Goal: Find specific page/section: Find specific page/section

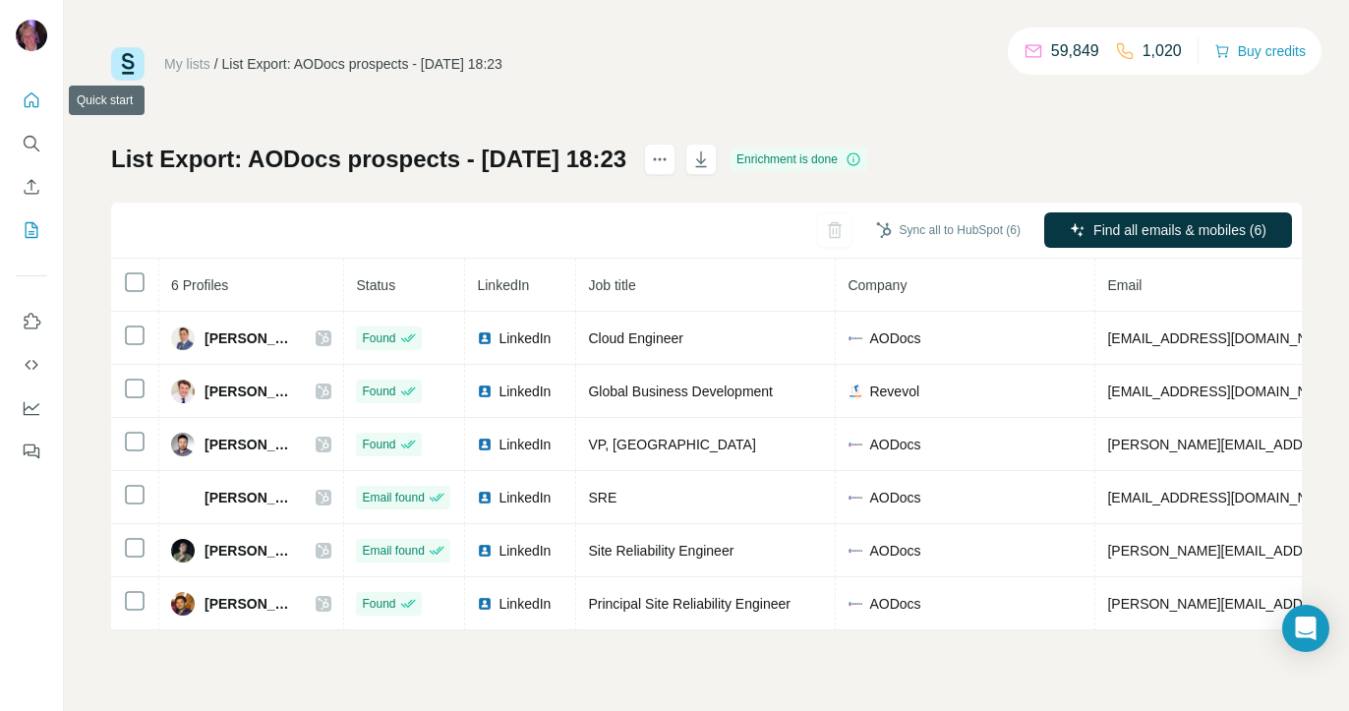
click at [26, 107] on icon "Quick start" at bounding box center [32, 100] width 20 height 20
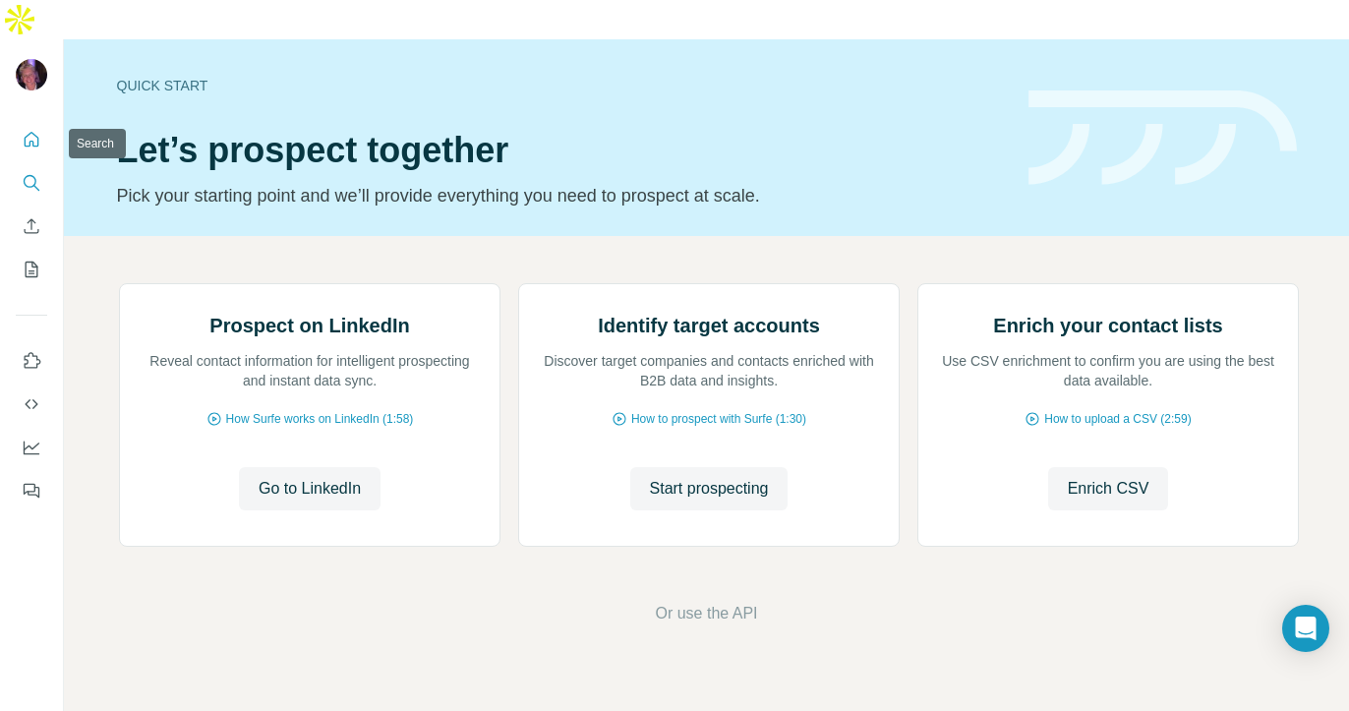
click at [27, 173] on icon "Search" at bounding box center [32, 183] width 20 height 20
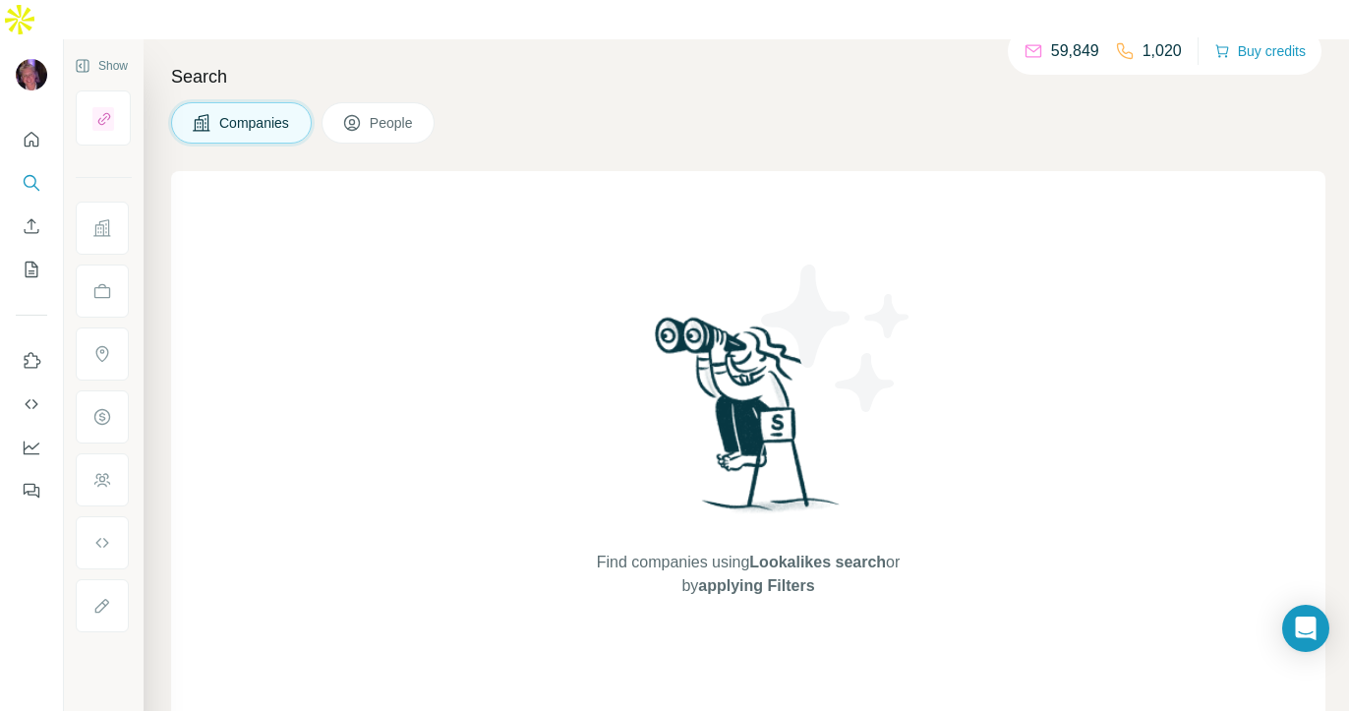
click at [380, 113] on span "People" at bounding box center [392, 123] width 45 height 20
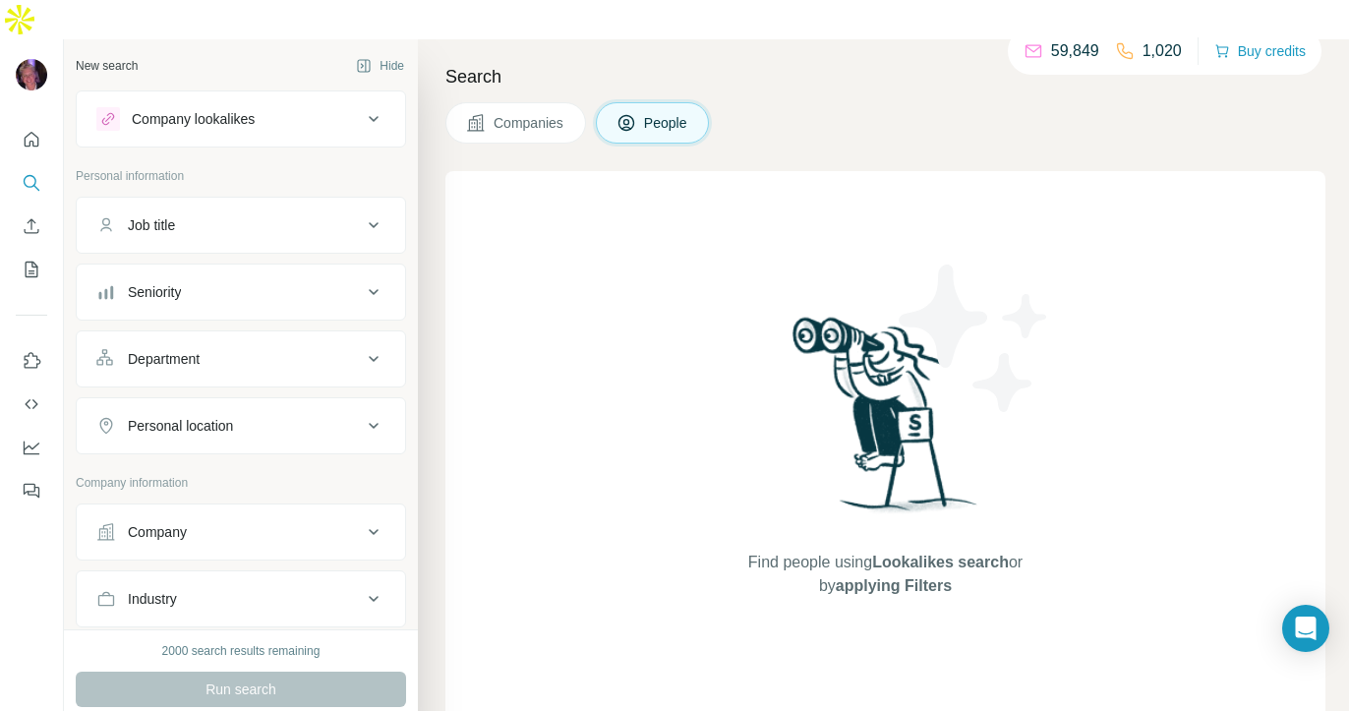
click at [645, 102] on button "People" at bounding box center [653, 122] width 114 height 41
click at [479, 113] on icon at bounding box center [476, 123] width 20 height 20
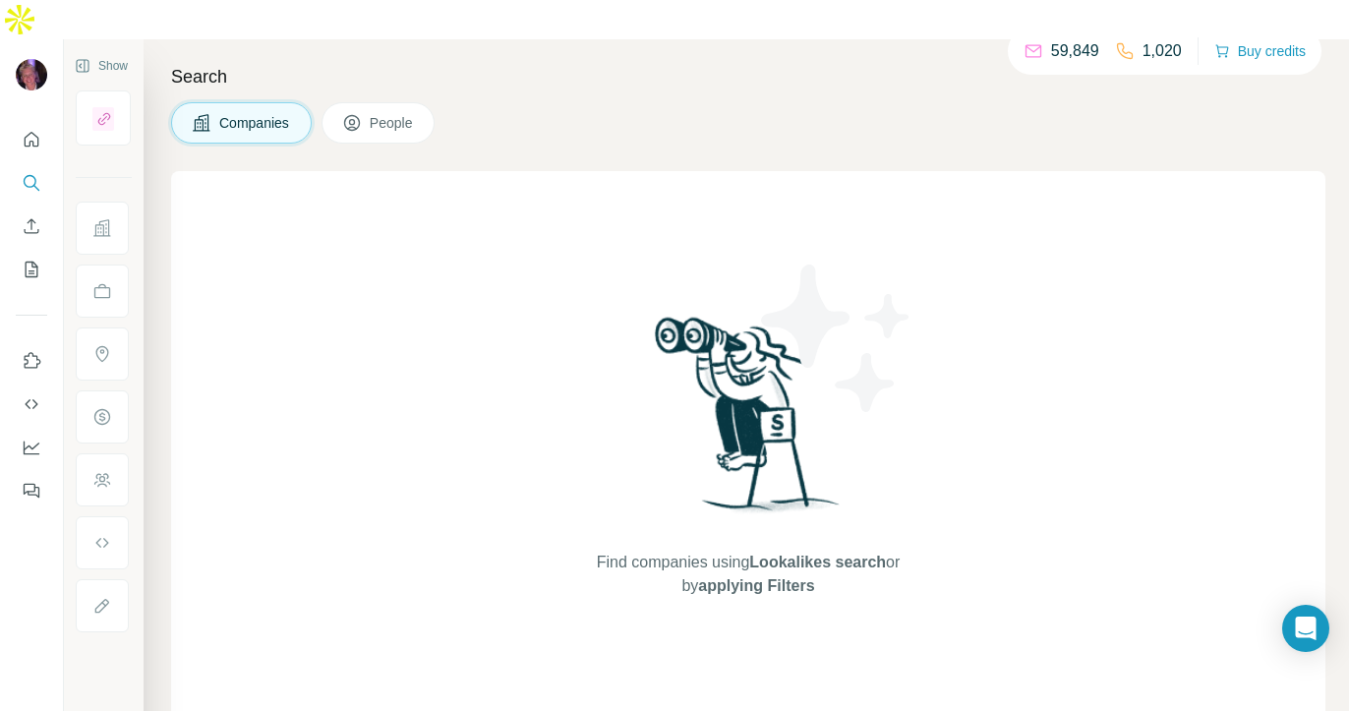
click at [355, 113] on icon at bounding box center [352, 123] width 20 height 20
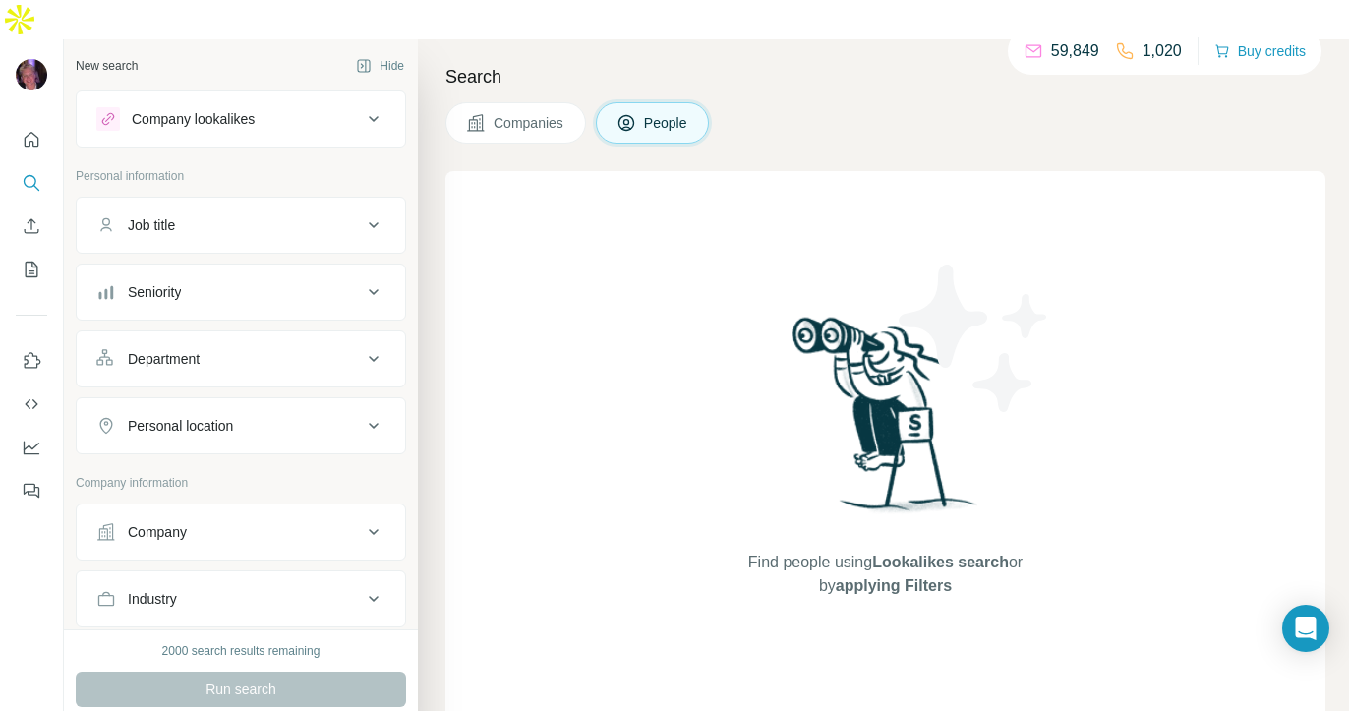
click at [496, 113] on span "Companies" at bounding box center [530, 123] width 72 height 20
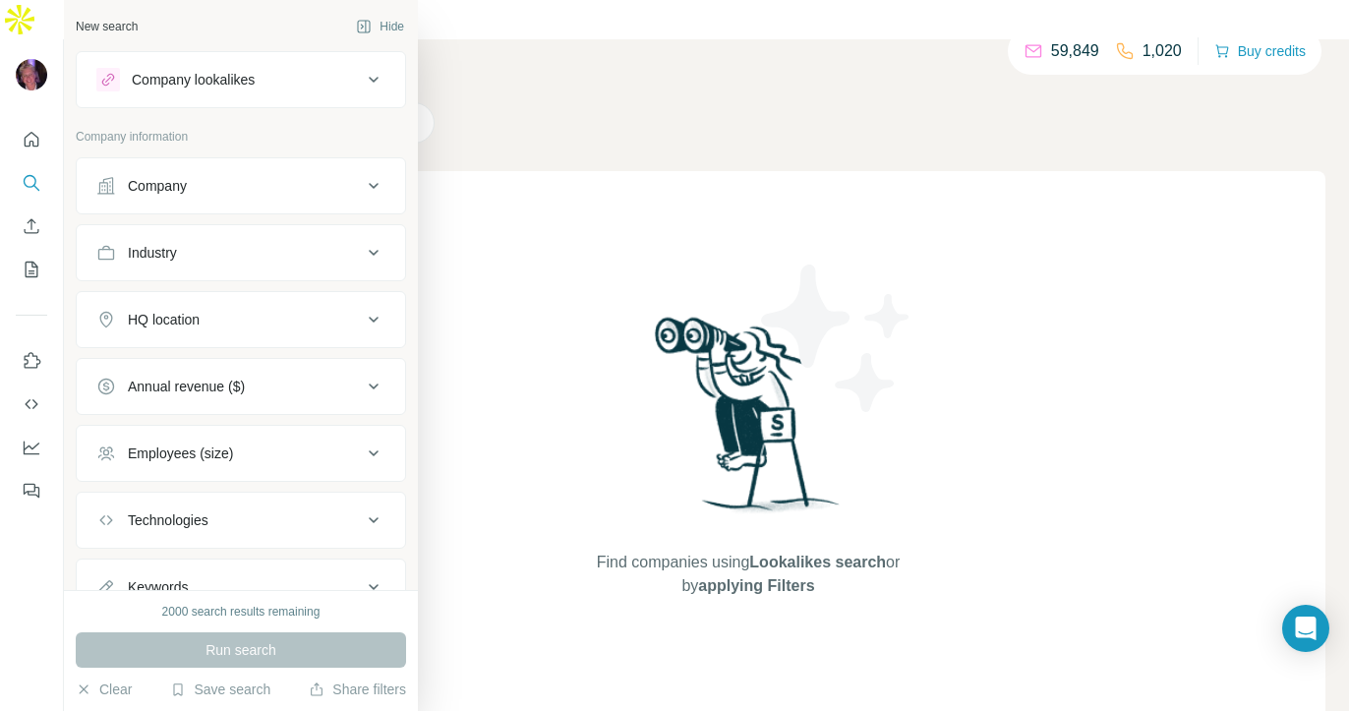
click at [218, 194] on div "Company" at bounding box center [228, 186] width 265 height 20
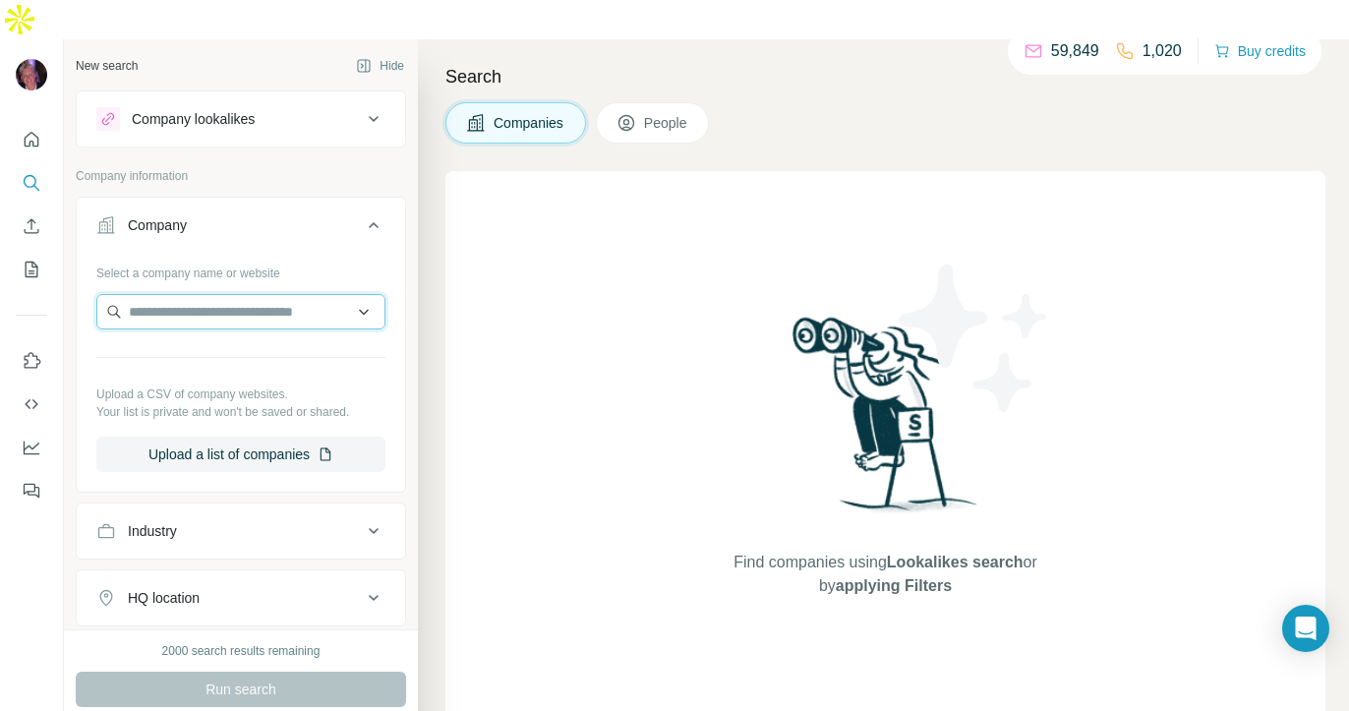
click at [220, 294] on input "text" at bounding box center [240, 311] width 289 height 35
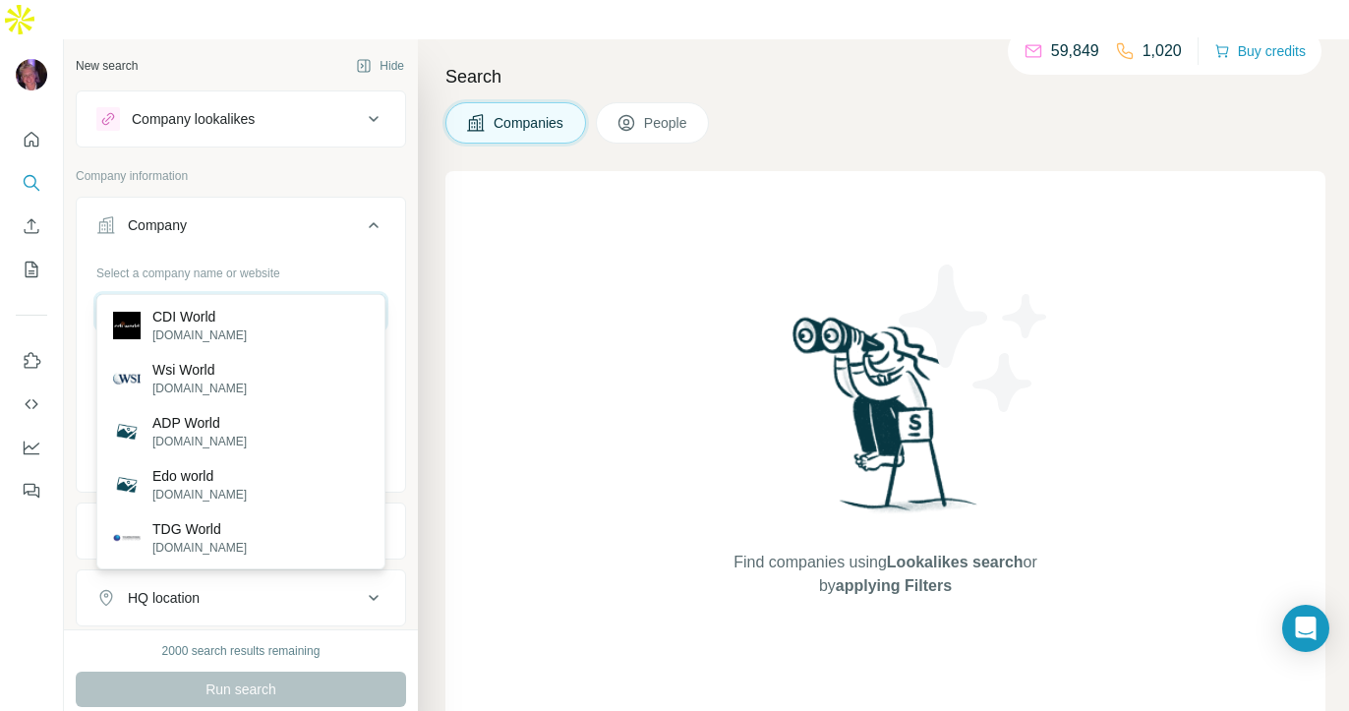
click at [155, 294] on input "*********" at bounding box center [240, 311] width 289 height 35
type input "********"
drag, startPoint x: 227, startPoint y: 281, endPoint x: 96, endPoint y: 281, distance: 130.8
click at [96, 294] on input "********" at bounding box center [240, 311] width 289 height 35
click at [283, 202] on button "Company" at bounding box center [241, 229] width 328 height 55
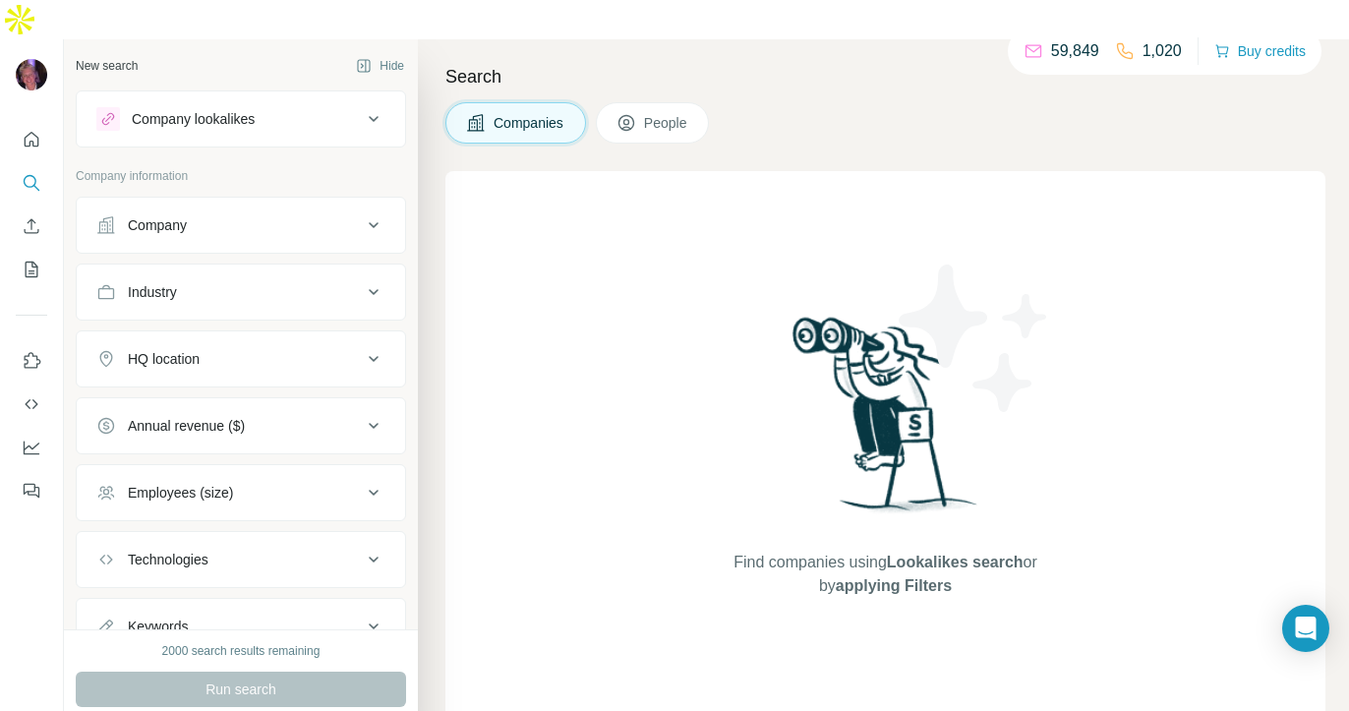
click at [624, 105] on div "Search Companies People Find companies using Lookalikes search or by applying F…" at bounding box center [883, 394] width 931 height 711
click at [624, 115] on icon at bounding box center [626, 123] width 16 height 16
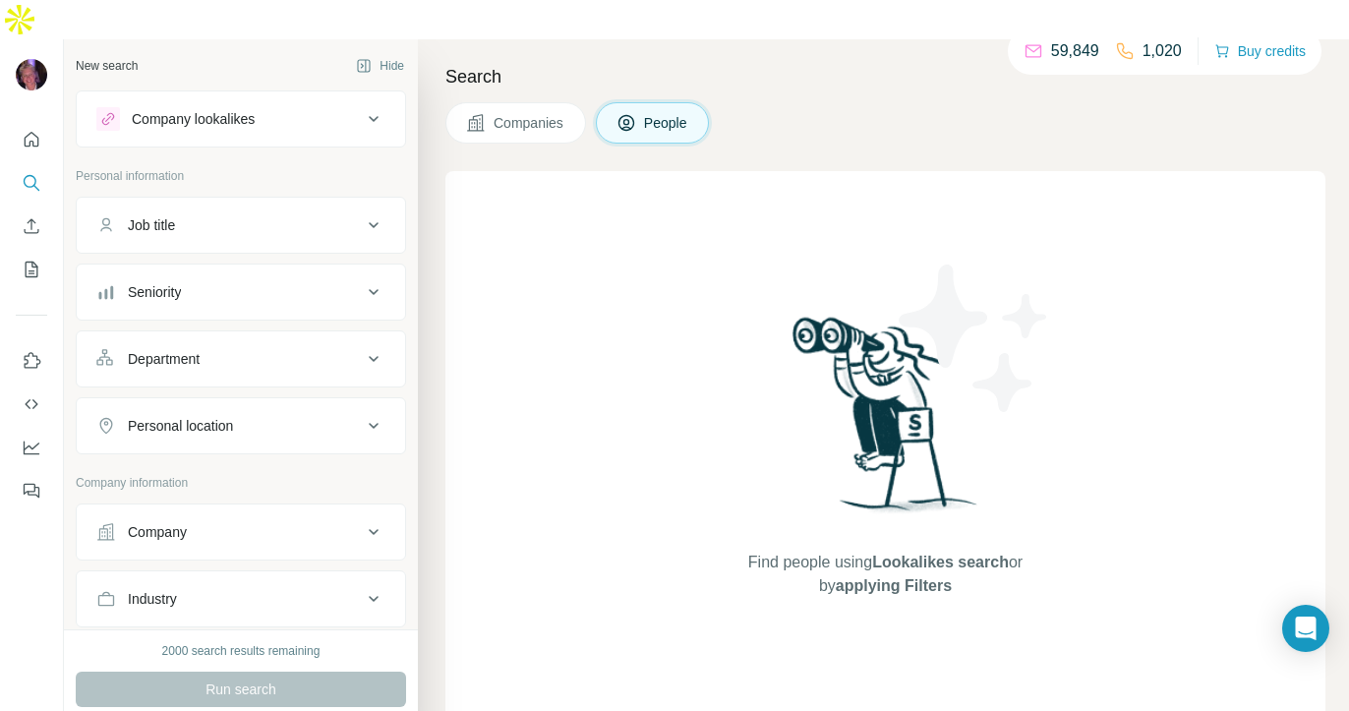
click at [305, 215] on div "Job title" at bounding box center [228, 225] width 265 height 20
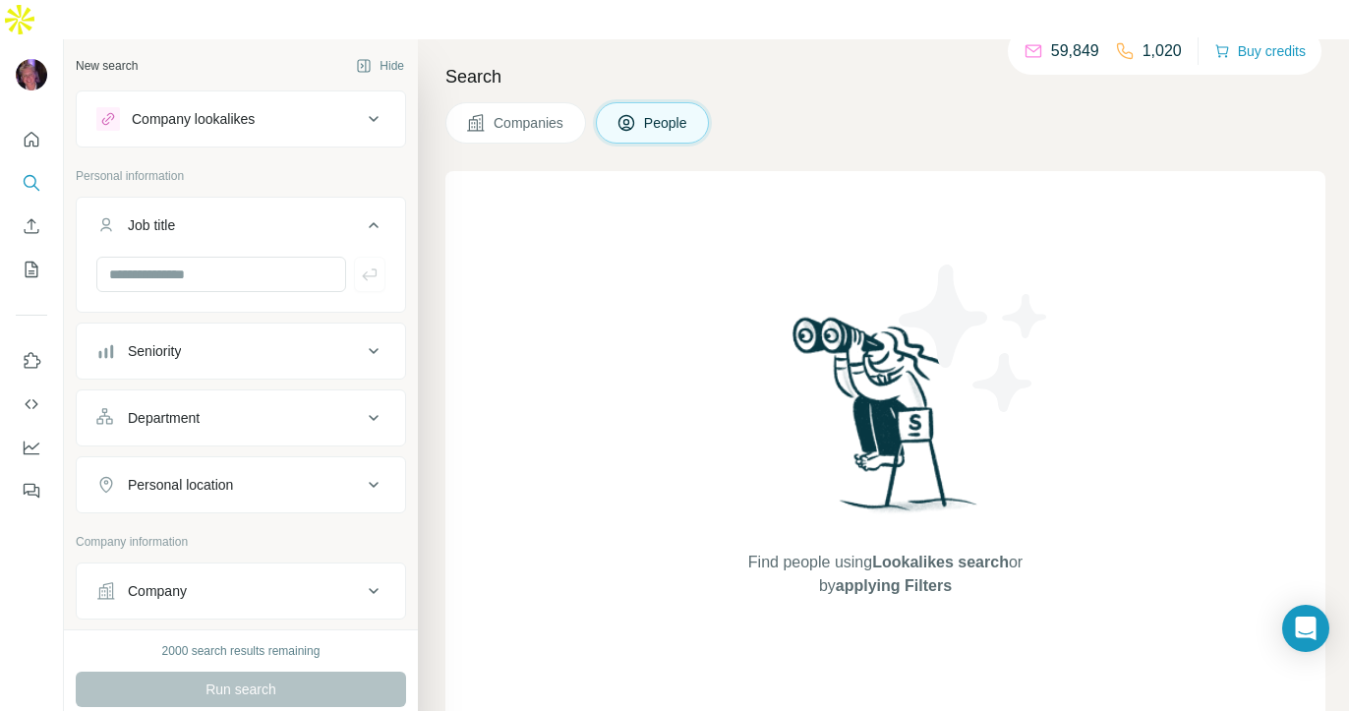
click at [267, 341] on div "Seniority" at bounding box center [228, 351] width 265 height 20
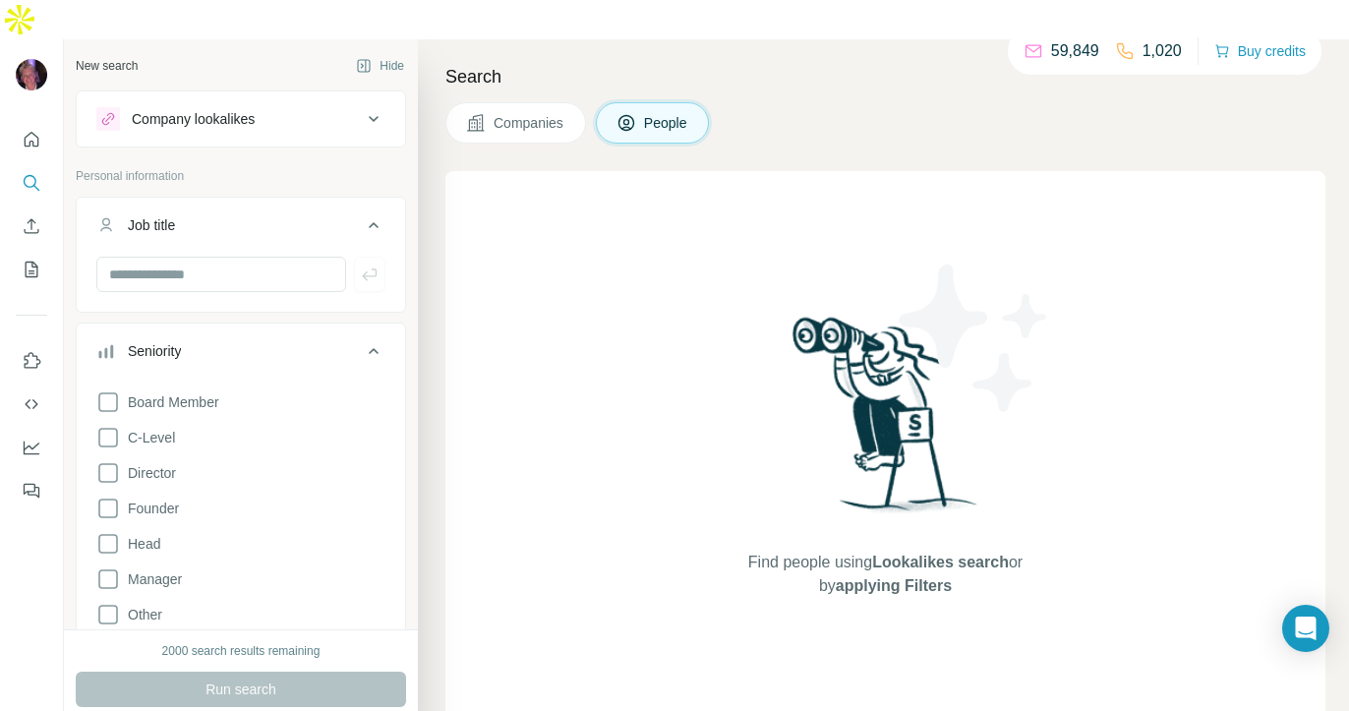
click at [348, 341] on div "Seniority" at bounding box center [228, 351] width 265 height 20
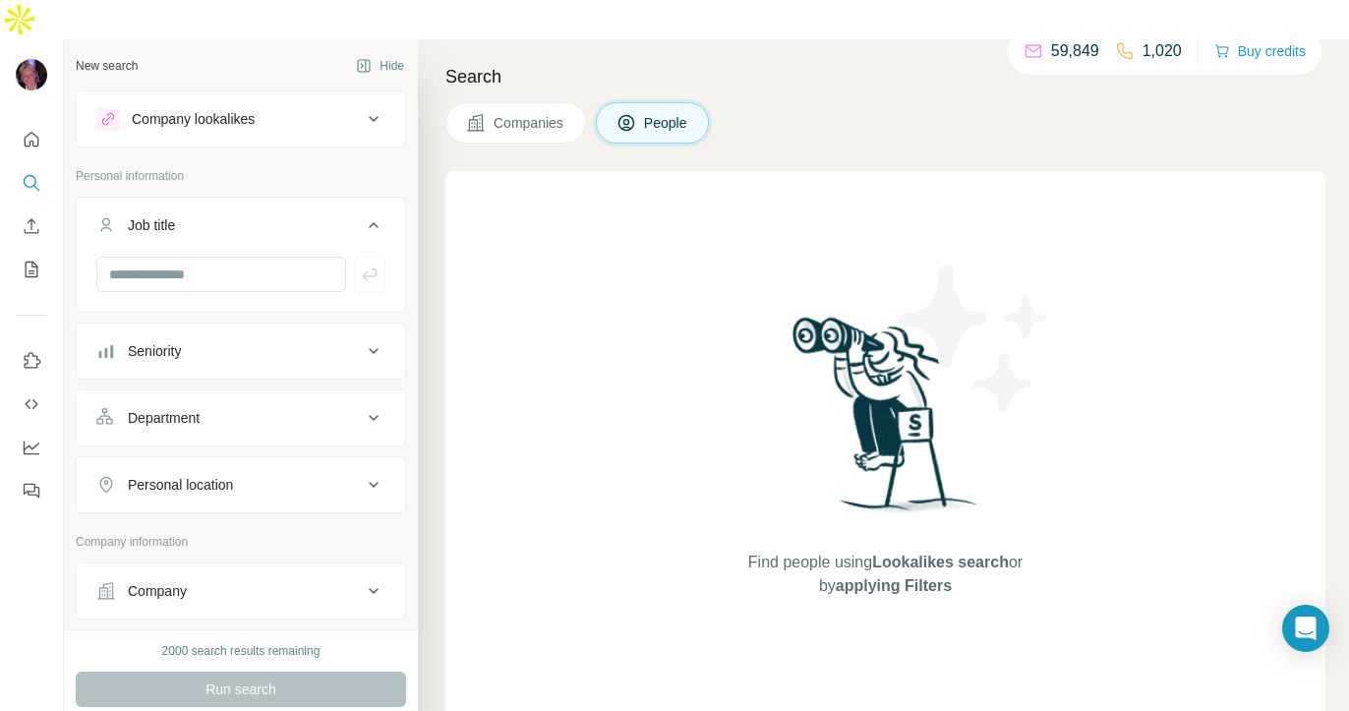
click at [319, 215] on div "Job title" at bounding box center [228, 225] width 265 height 20
